Goal: Information Seeking & Learning: Learn about a topic

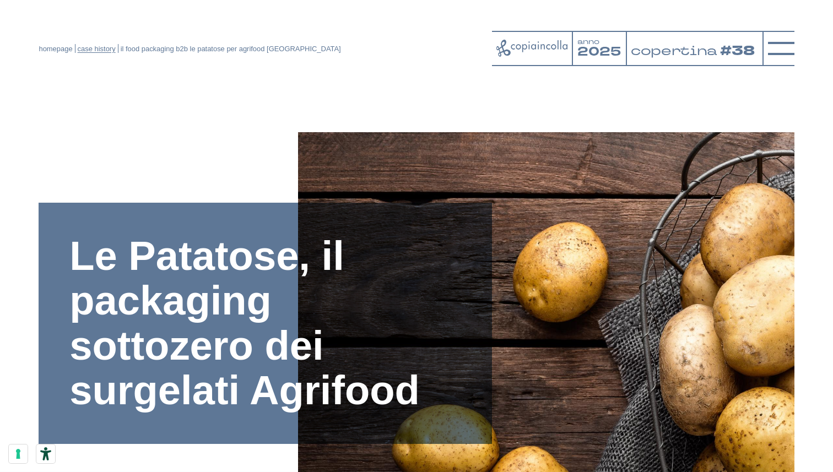
click at [93, 50] on link "case history" at bounding box center [97, 49] width 38 height 8
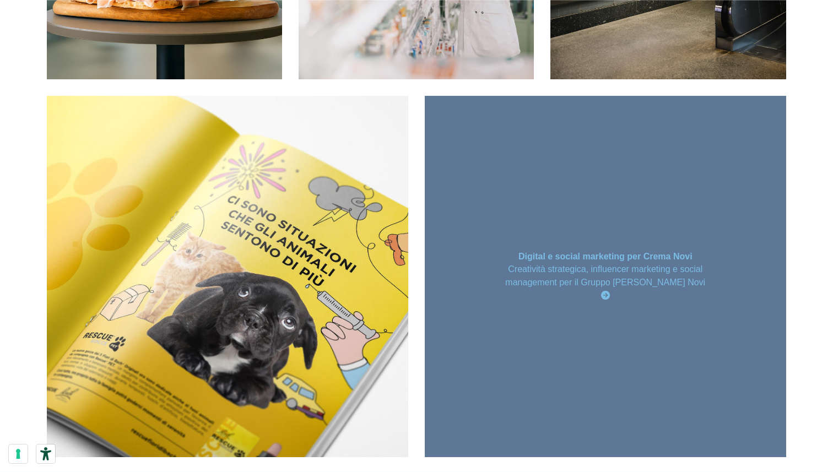
scroll to position [448, 0]
click at [589, 243] on div "Digital e social marketing per Crema Novi Creatività strategica, influencer mar…" at bounding box center [605, 275] width 361 height 361
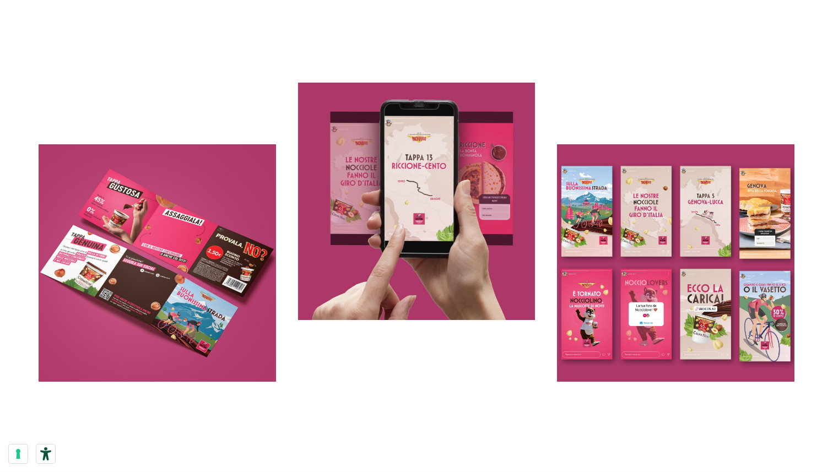
scroll to position [4839, 0]
